Goal: Information Seeking & Learning: Learn about a topic

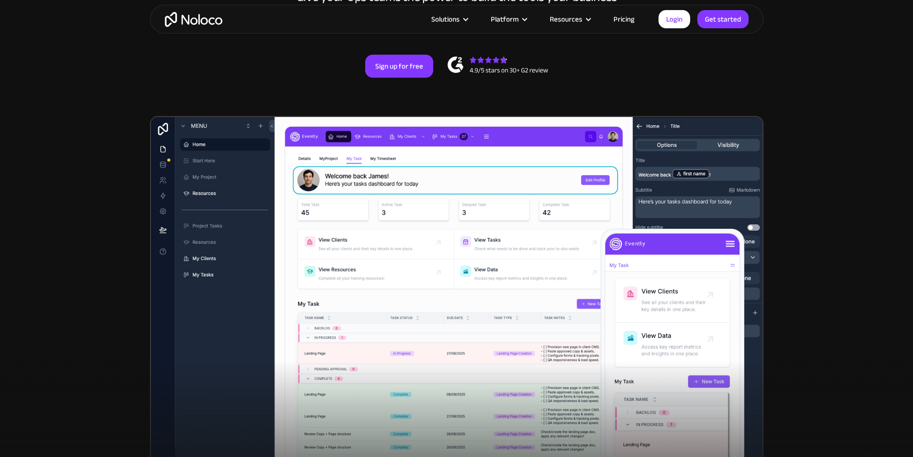
scroll to position [240, 0]
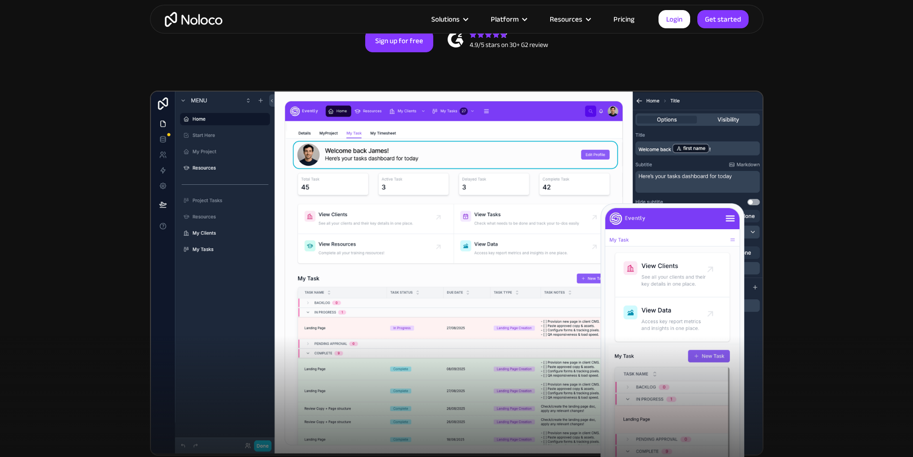
click at [622, 22] on link "Pricing" at bounding box center [623, 19] width 45 height 12
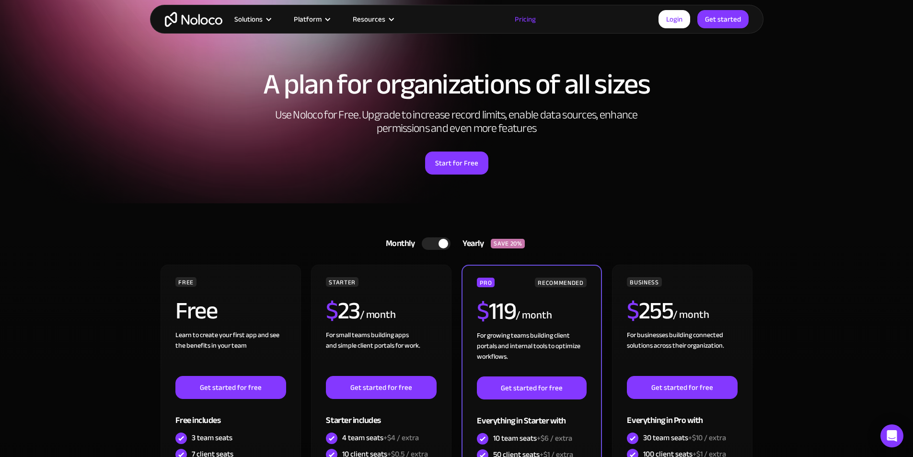
scroll to position [48, 0]
